Goal: Information Seeking & Learning: Find specific fact

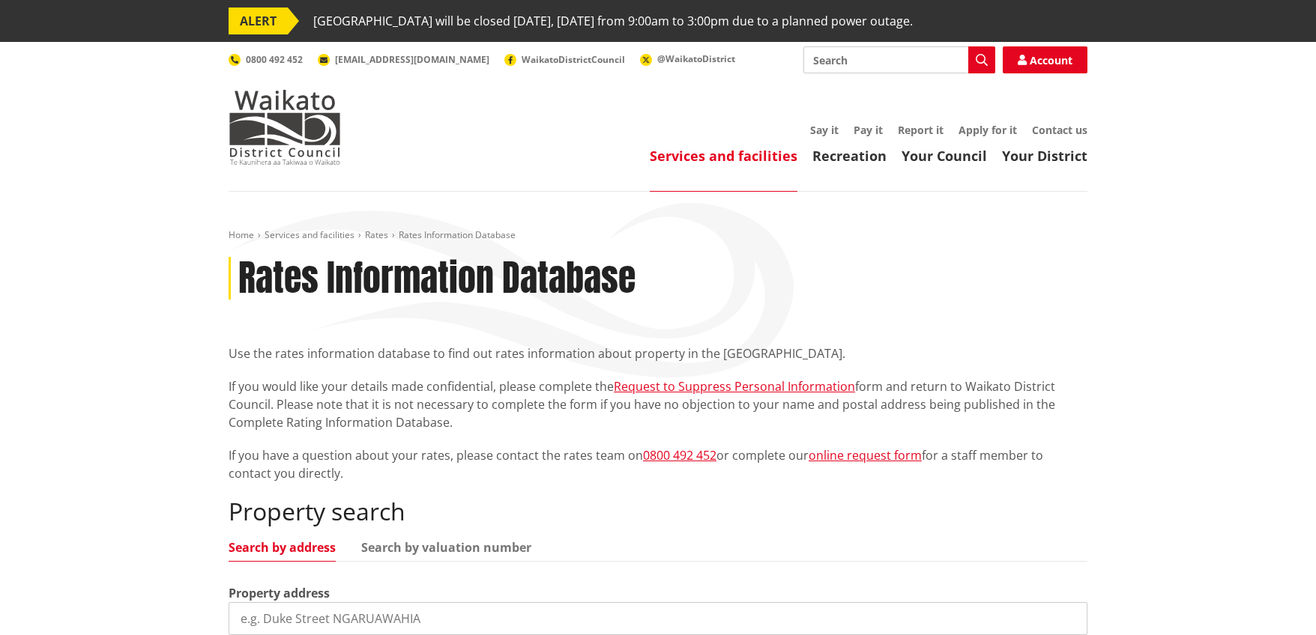
scroll to position [149, 0]
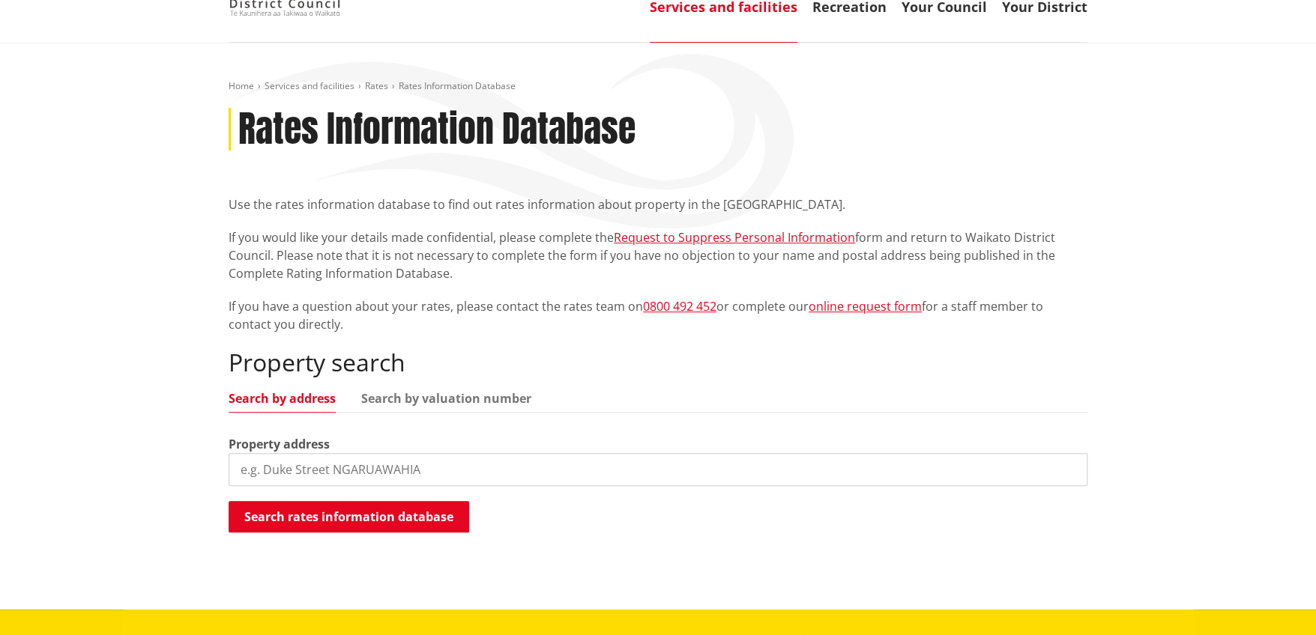
drag, startPoint x: 0, startPoint y: 0, endPoint x: 281, endPoint y: 448, distance: 529.0
click at [281, 443] on label "Property address" at bounding box center [279, 444] width 101 height 18
click at [281, 455] on input "search" at bounding box center [658, 469] width 859 height 33
type input "33 school road"
click at [297, 504] on button "Search rates information database" at bounding box center [349, 516] width 241 height 31
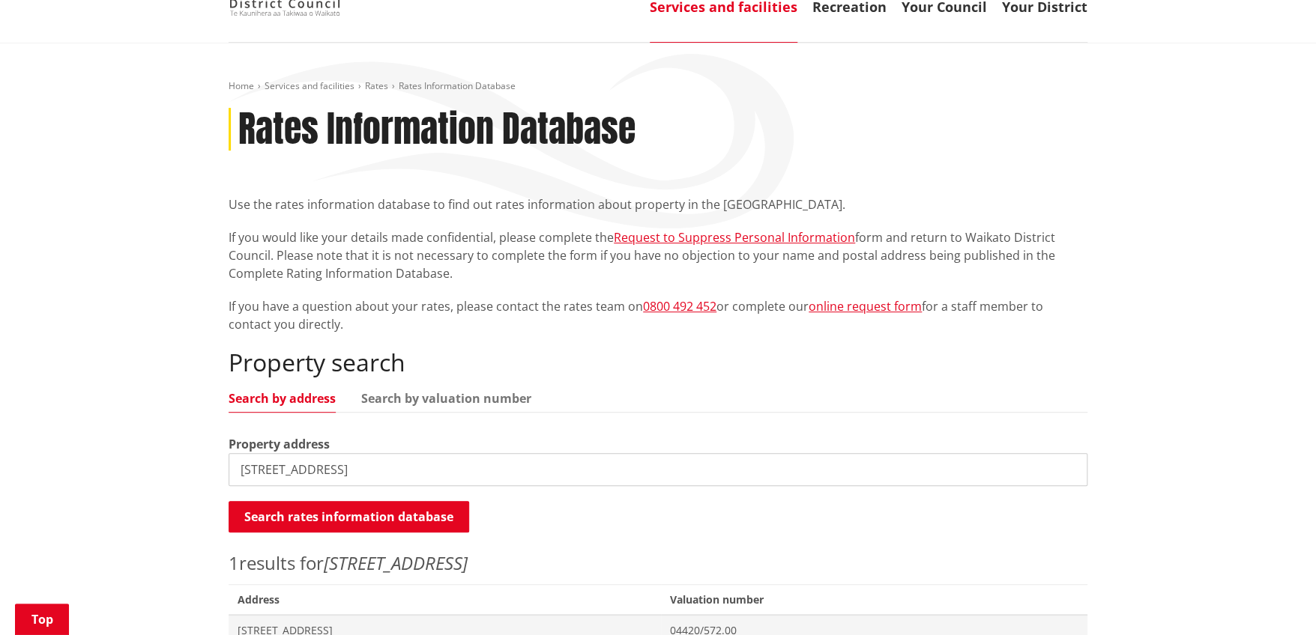
scroll to position [374, 0]
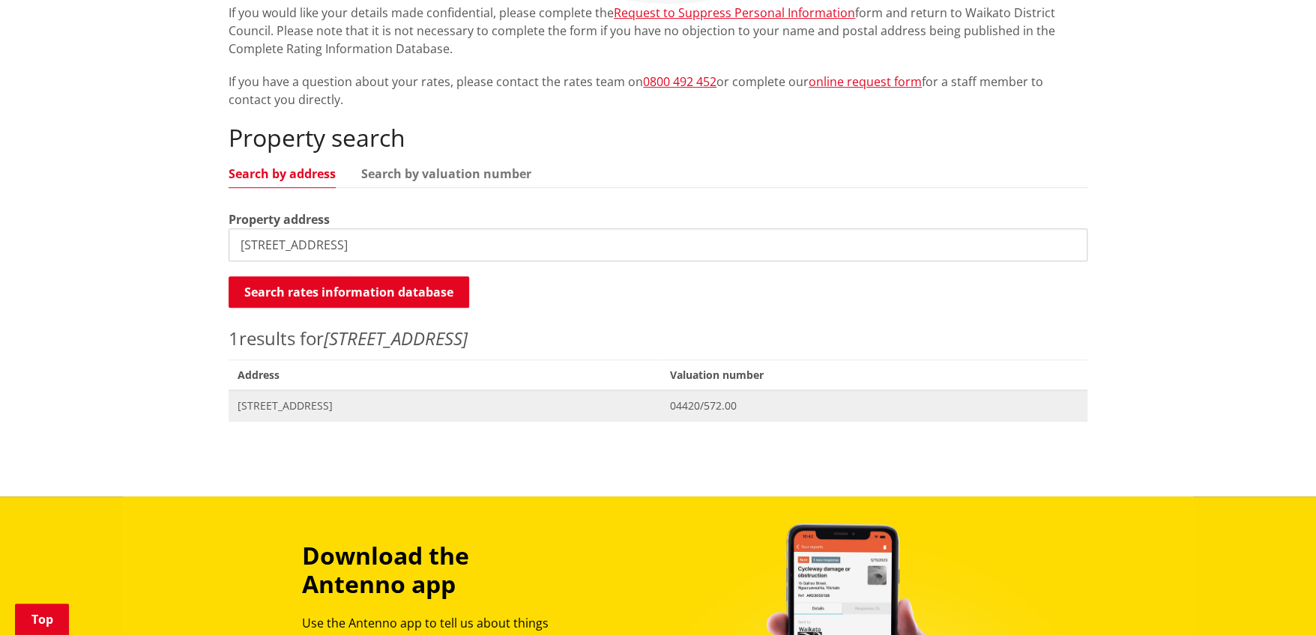
click at [347, 404] on span "[STREET_ADDRESS]" at bounding box center [445, 406] width 414 height 15
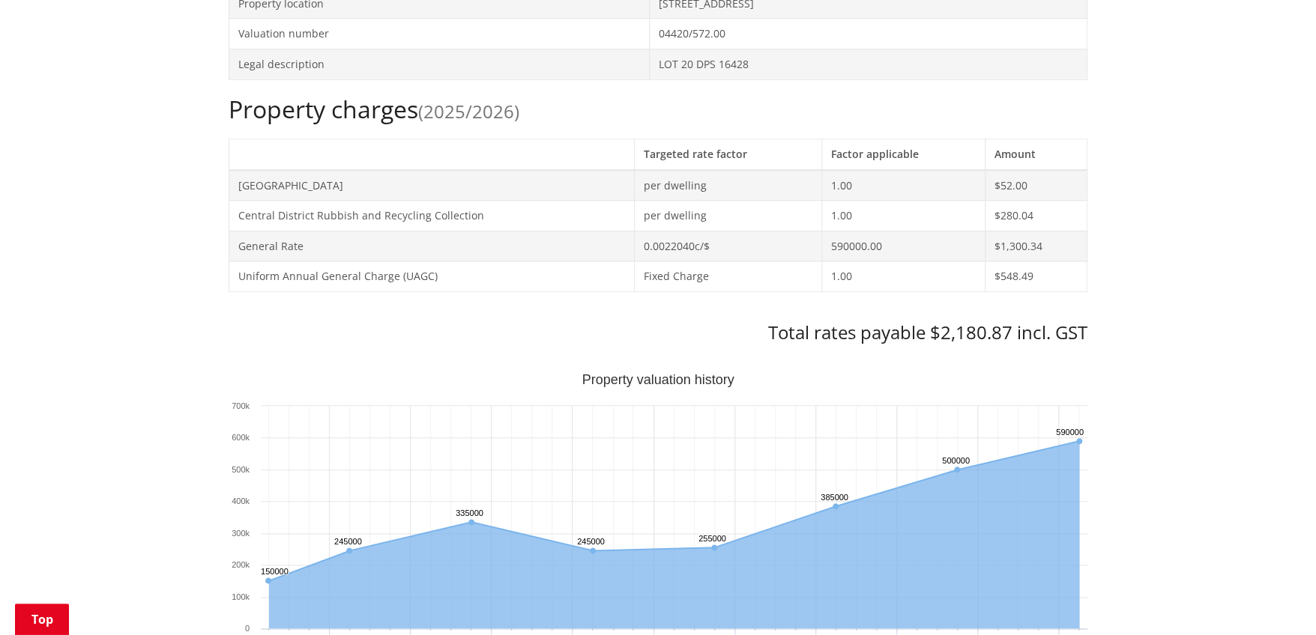
scroll to position [824, 0]
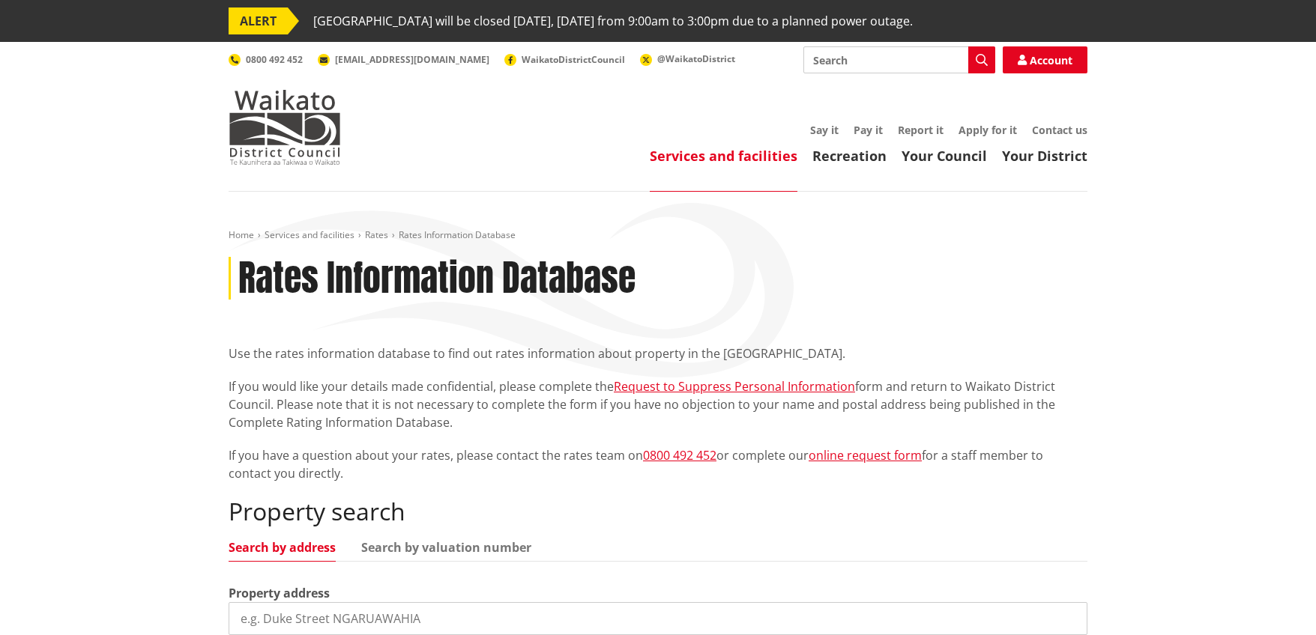
scroll to position [374, 0]
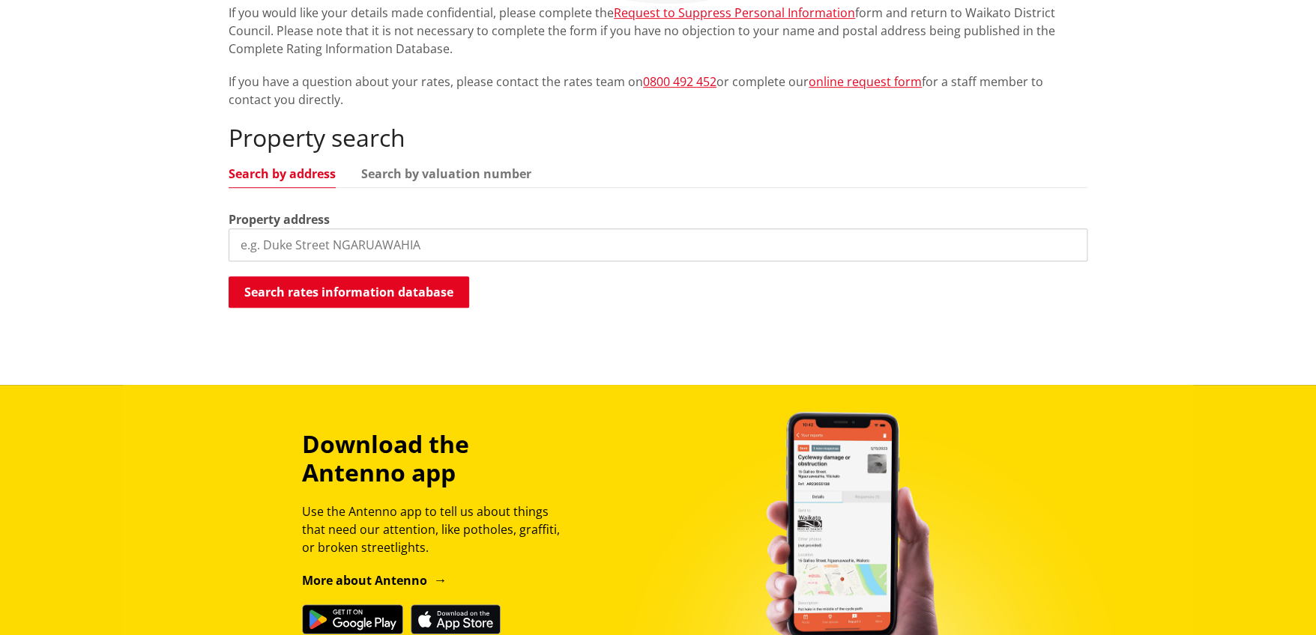
click at [313, 233] on input "search" at bounding box center [658, 245] width 859 height 33
type input "53 poplar"
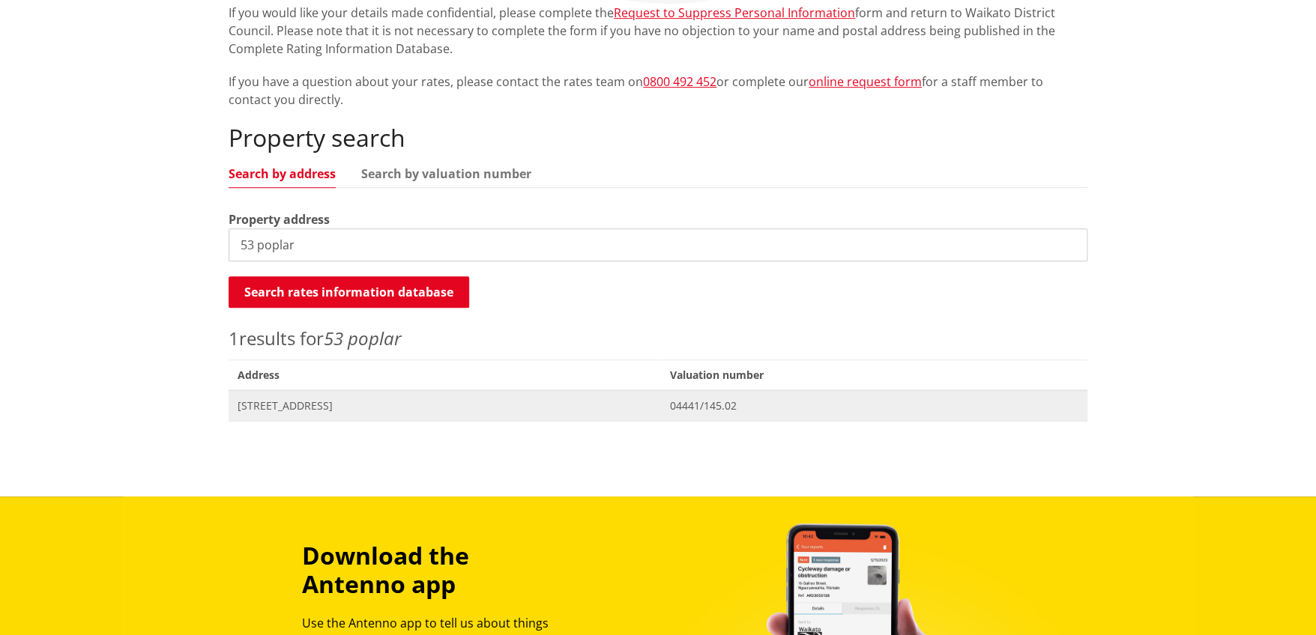
click at [257, 404] on span "53 Poplar Lane MATANGI" at bounding box center [445, 406] width 414 height 15
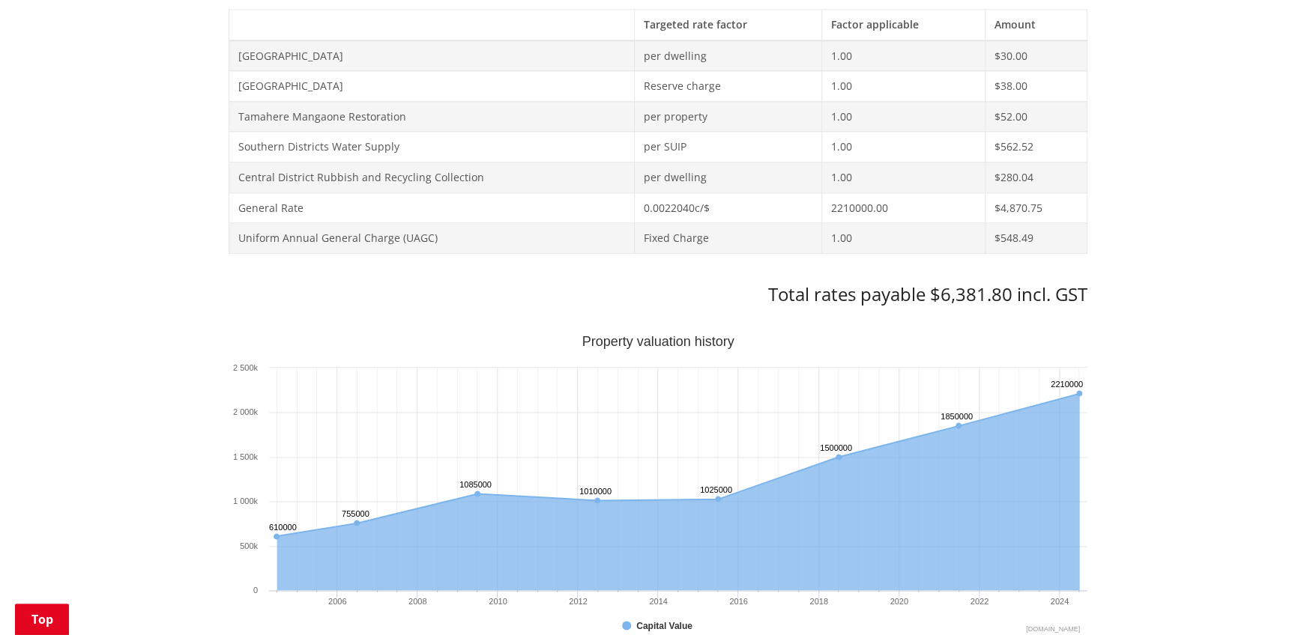
scroll to position [749, 0]
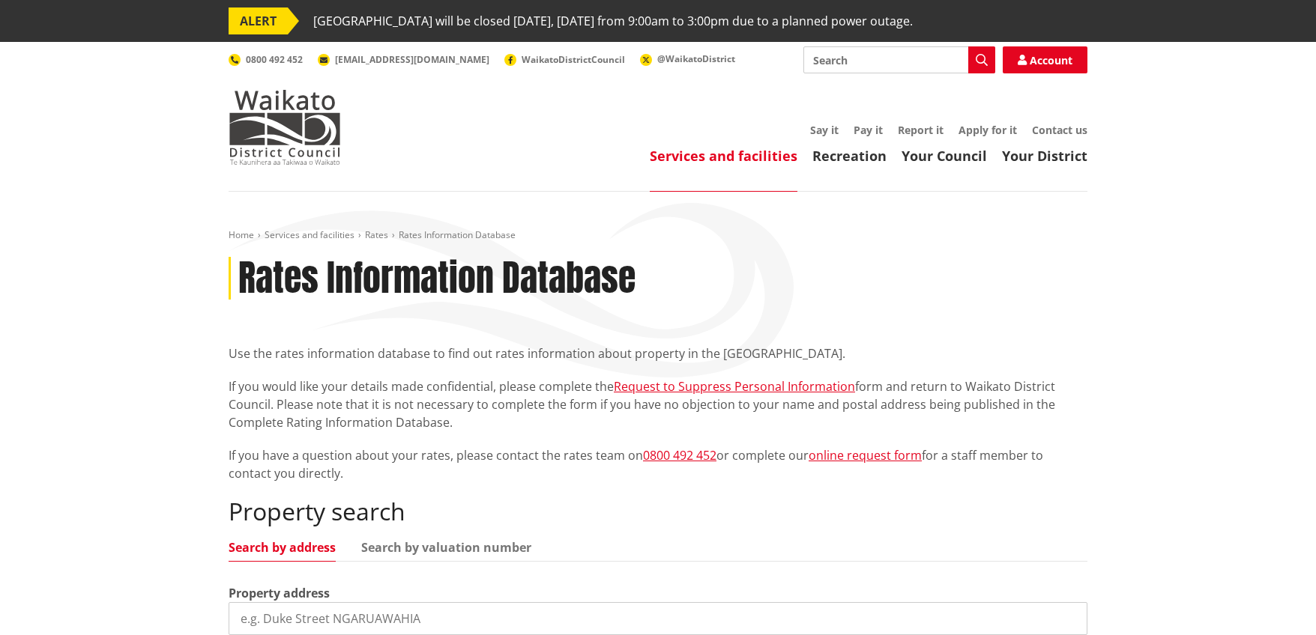
scroll to position [374, 0]
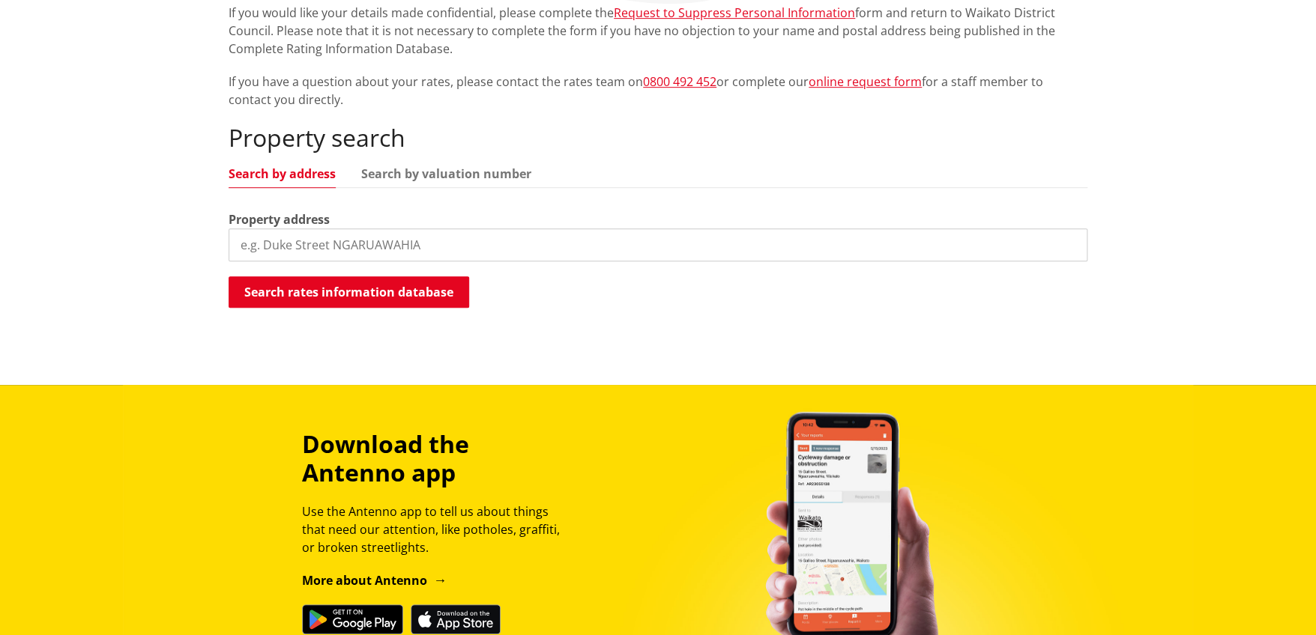
click at [438, 238] on input "search" at bounding box center [658, 245] width 859 height 33
click at [590, 256] on input "search" at bounding box center [658, 245] width 859 height 33
type input "30 kimihia road"
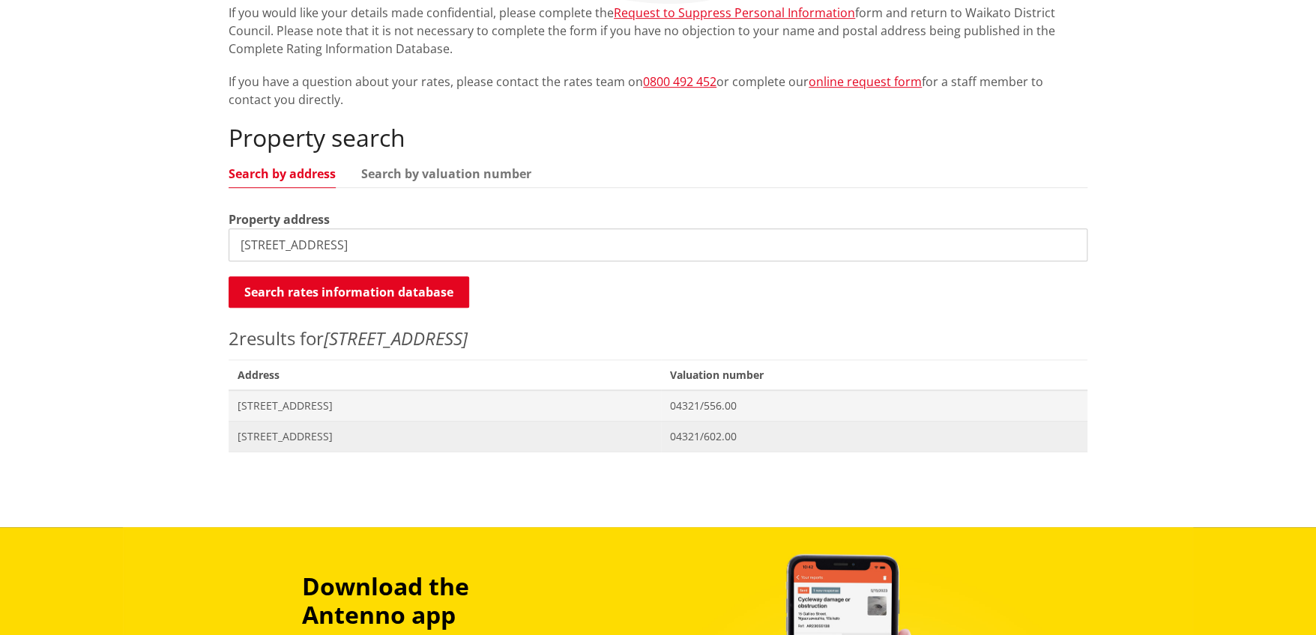
click at [303, 442] on span "30 Kimihia Road HUNTLY" at bounding box center [445, 436] width 414 height 15
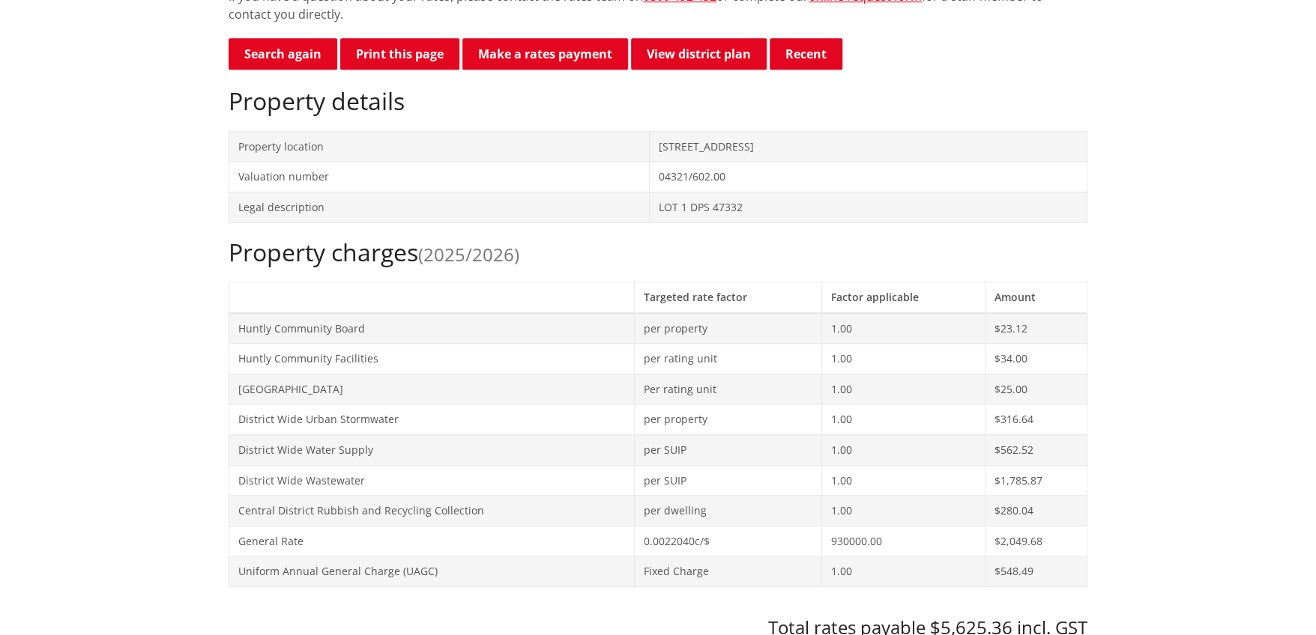
scroll to position [749, 0]
